Goal: Find specific page/section: Find specific page/section

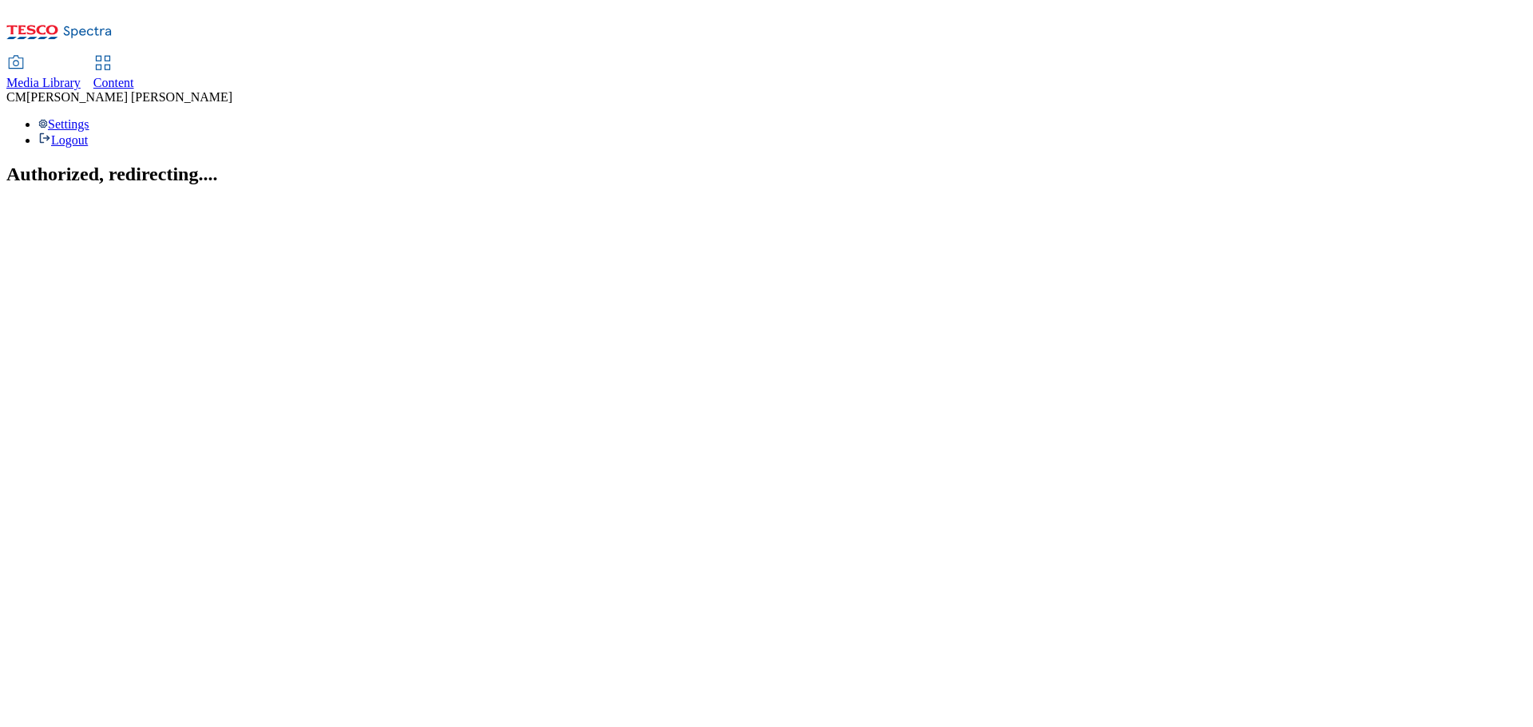
click at [134, 76] on span "Content" at bounding box center [113, 83] width 41 height 14
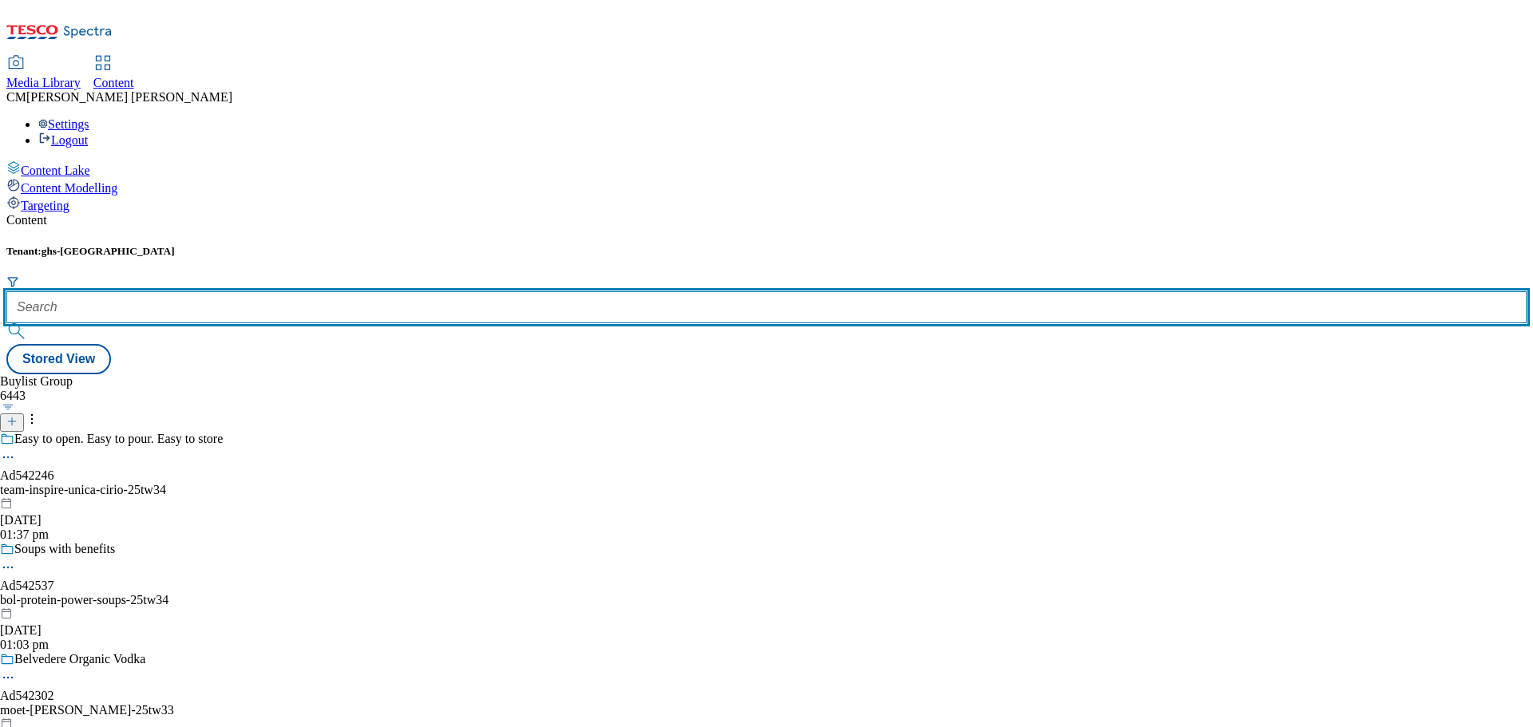
click at [362, 291] on input "text" at bounding box center [766, 307] width 1520 height 32
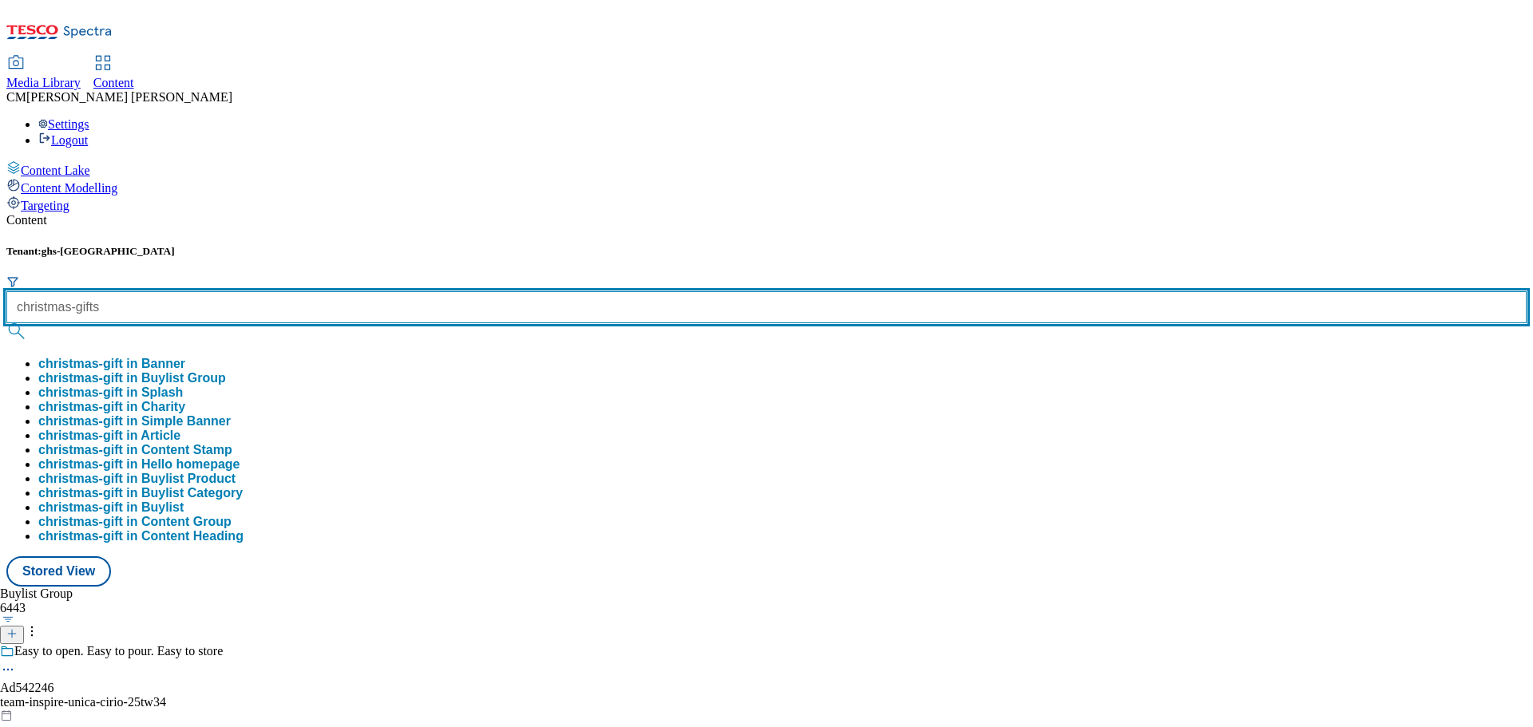
type input "christmas-gifts"
click at [6, 323] on button "submit" at bounding box center [17, 331] width 22 height 16
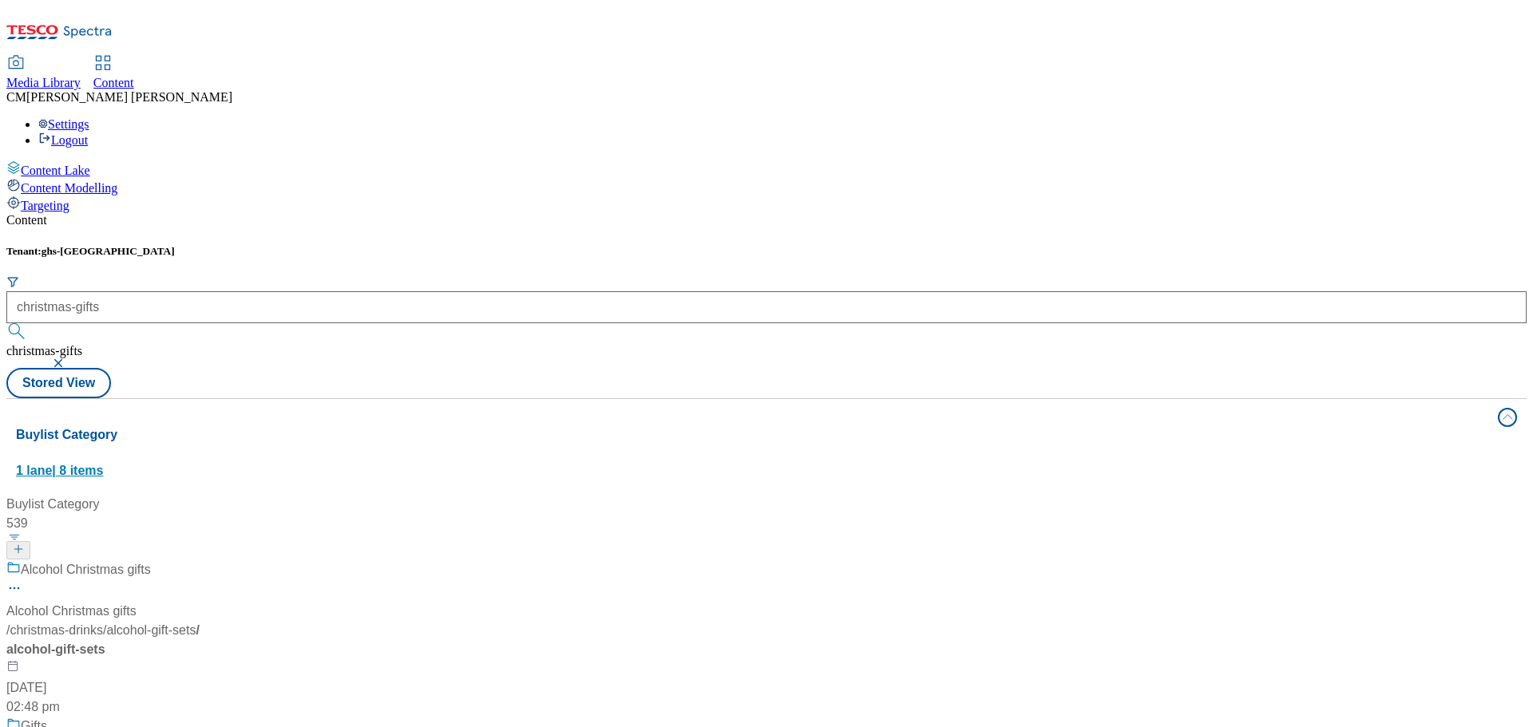
click at [1487, 399] on button "Buylist Category 1 lane | 8 items" at bounding box center [766, 443] width 1520 height 89
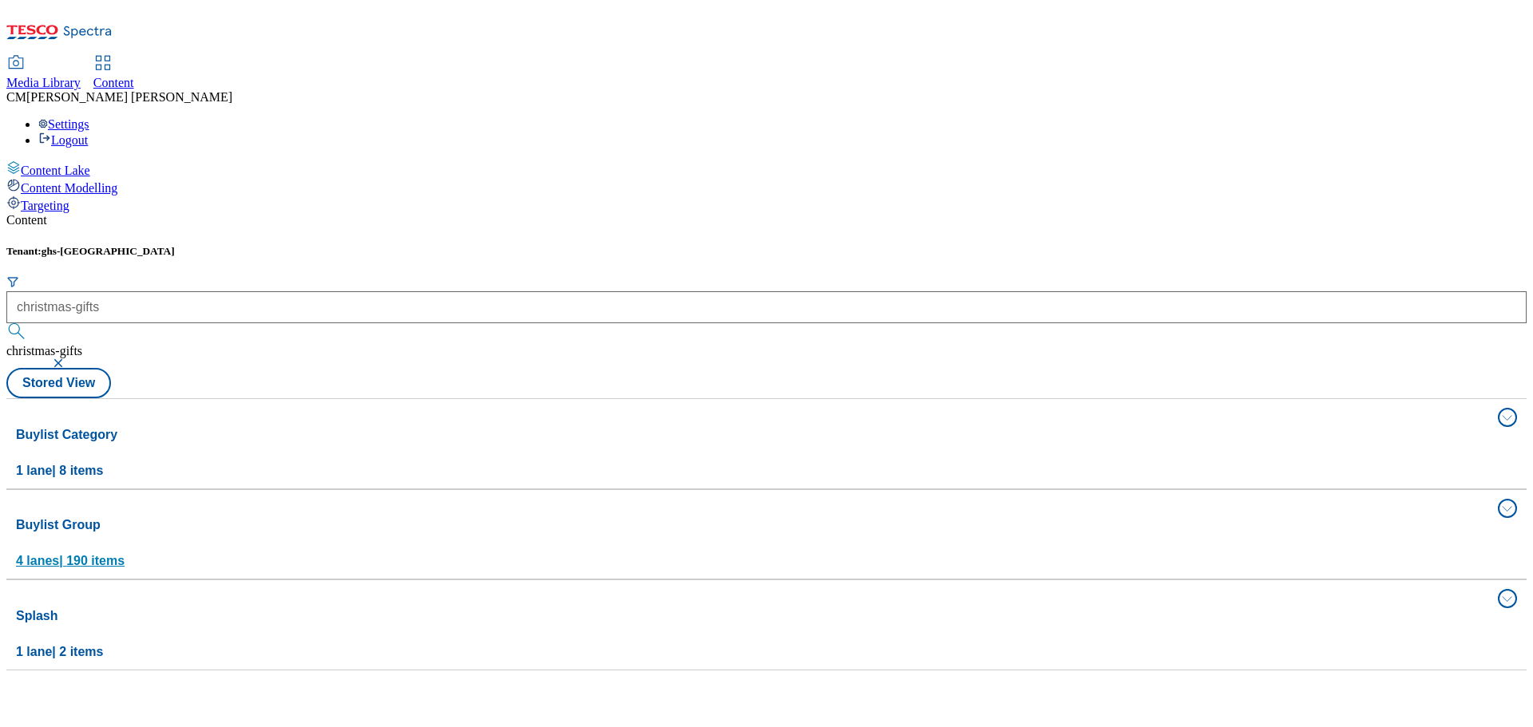
click at [125, 554] on span "4 lanes | 190 items" at bounding box center [70, 561] width 109 height 14
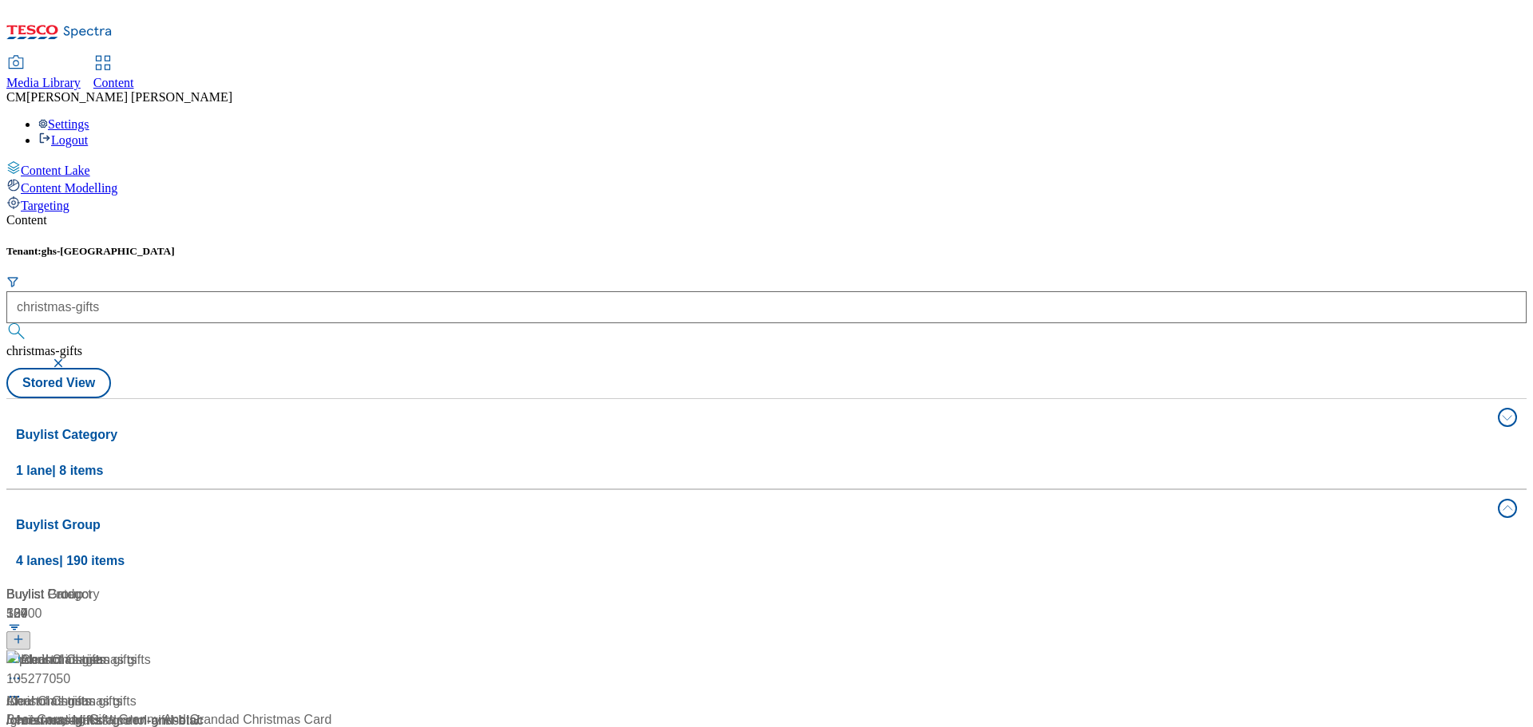
click at [206, 711] on div "/ christmas-gifts" at bounding box center [106, 720] width 200 height 19
